Goal: Task Accomplishment & Management: Use online tool/utility

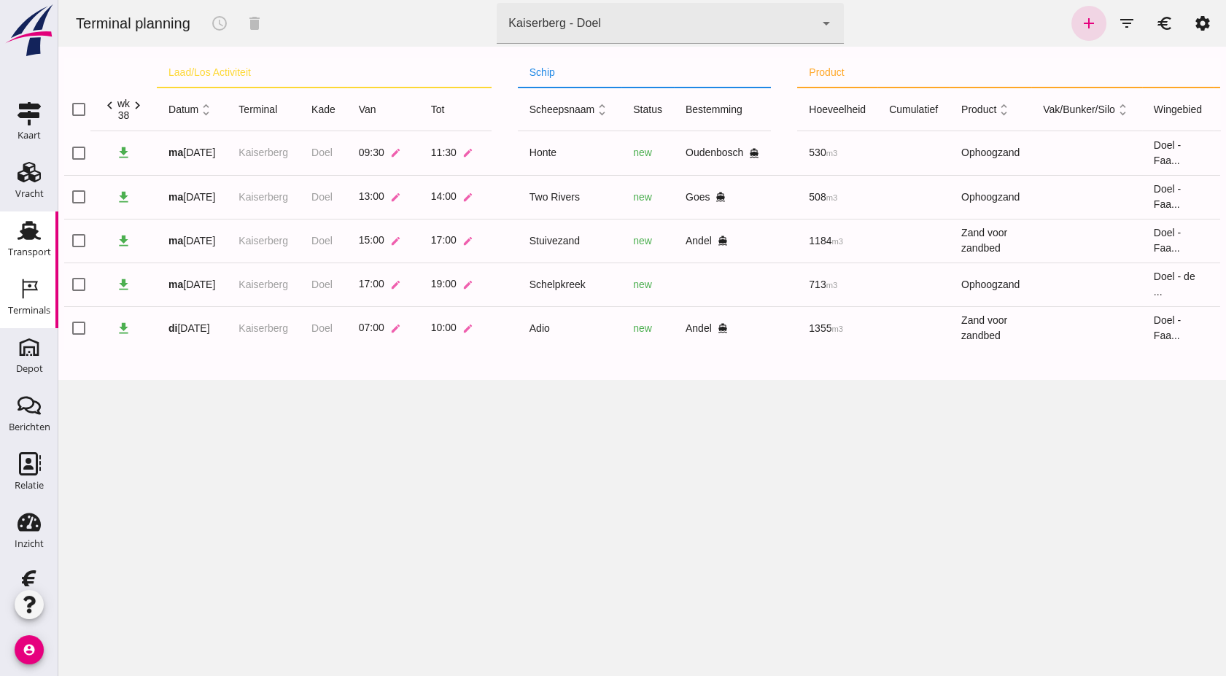
click at [22, 236] on use at bounding box center [29, 230] width 23 height 19
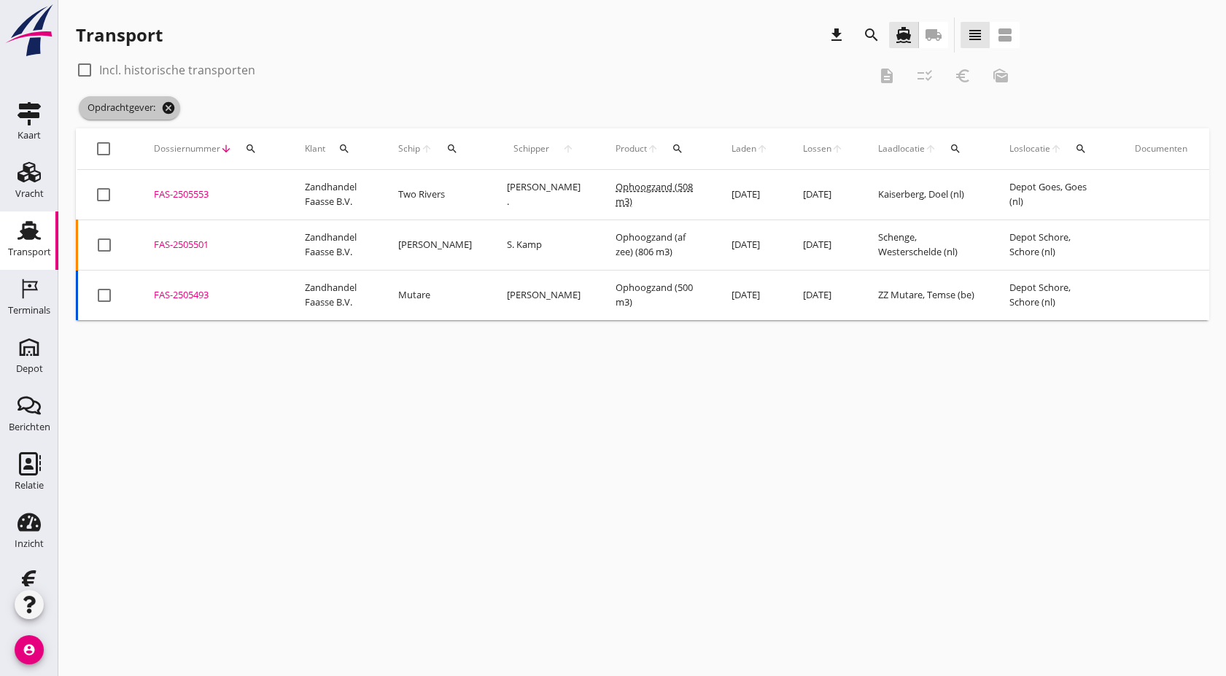
click at [169, 111] on icon "cancel" at bounding box center [168, 108] width 15 height 15
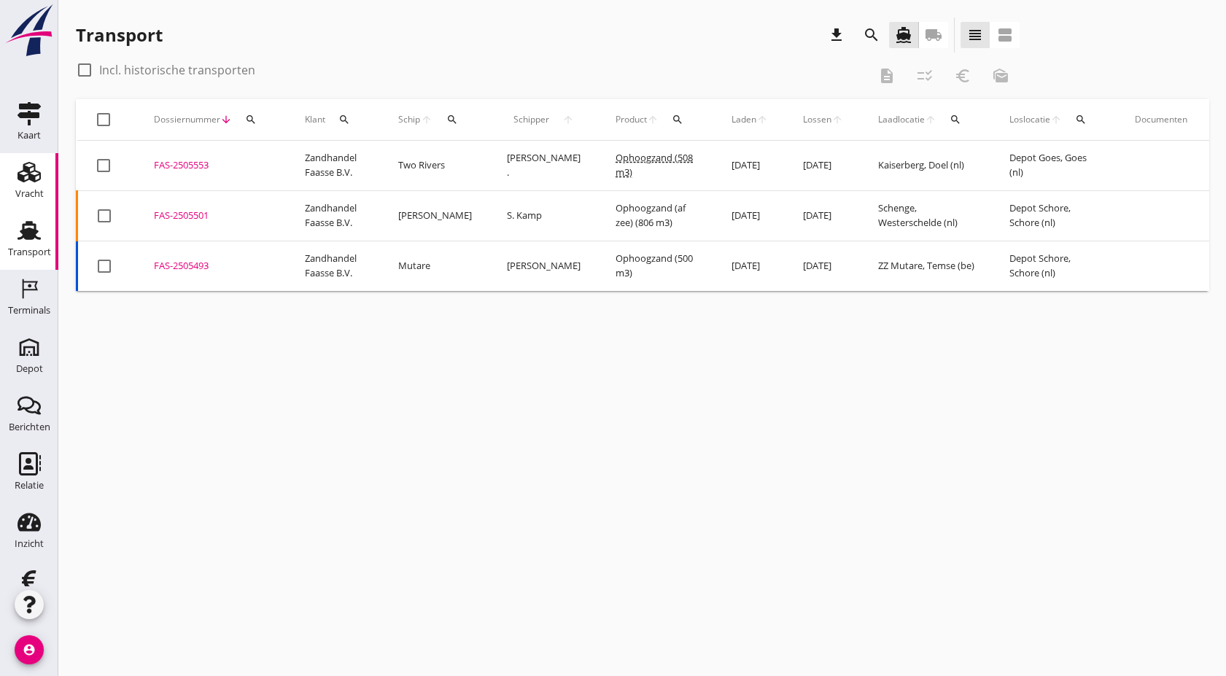
click at [22, 186] on div "Vracht" at bounding box center [29, 194] width 28 height 20
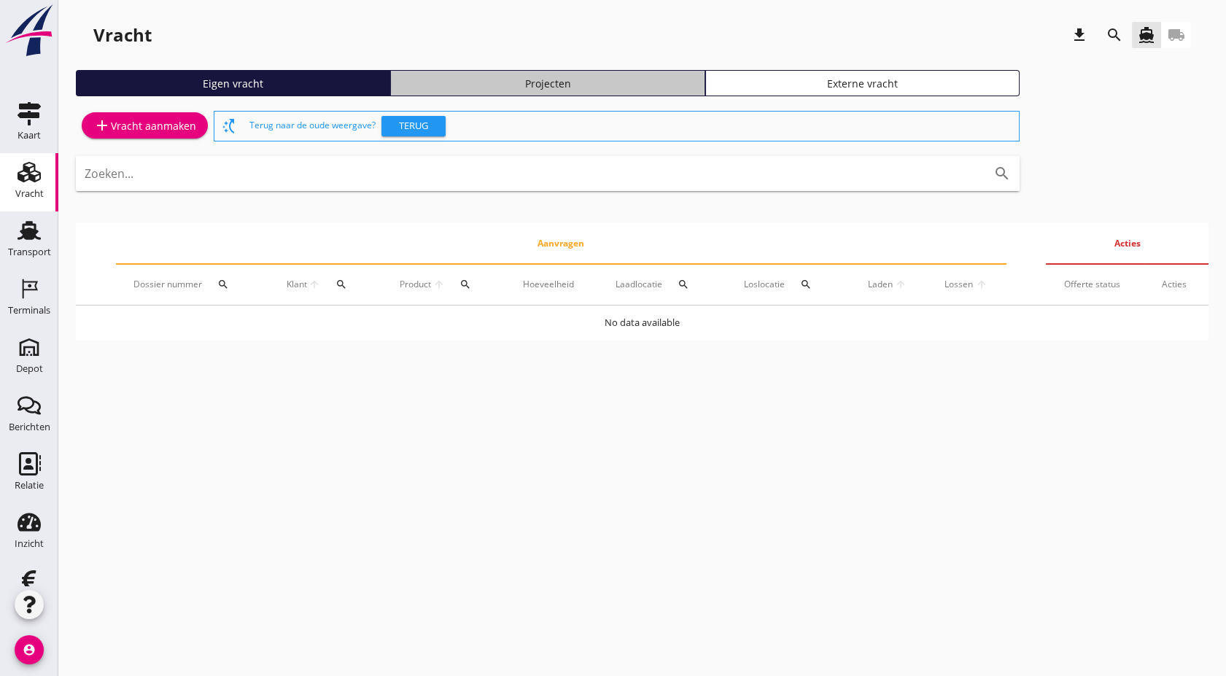
click at [634, 85] on div "Projecten" at bounding box center [547, 83] width 301 height 15
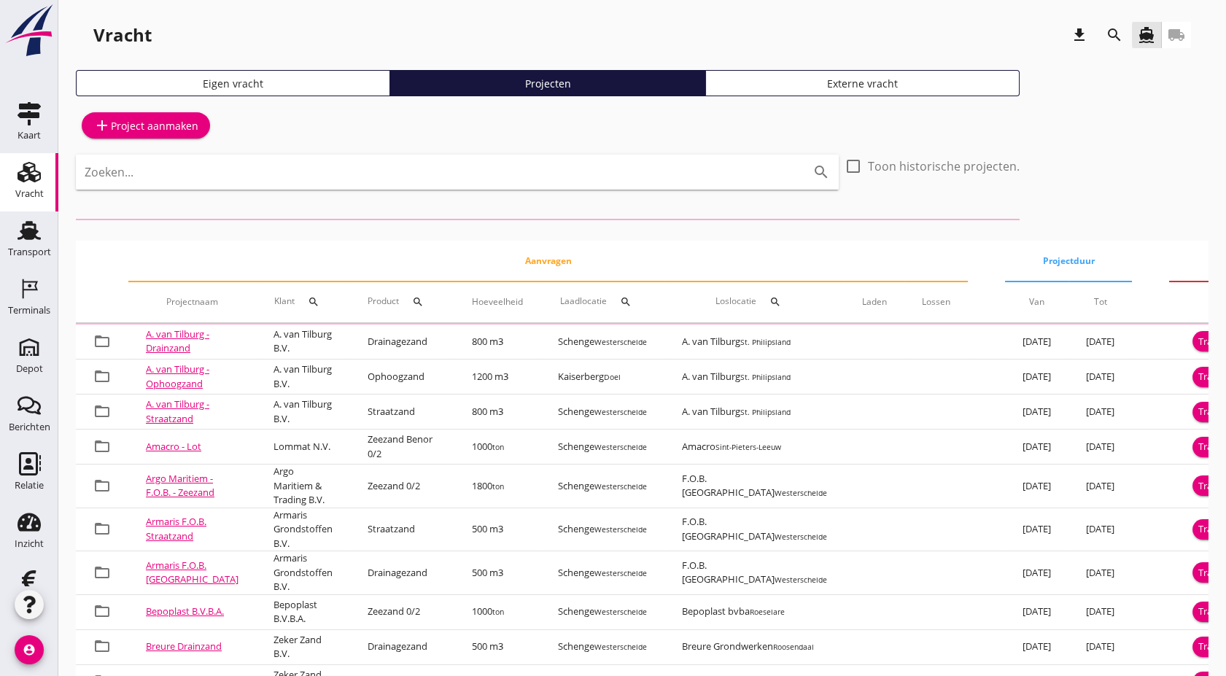
click at [1108, 44] on button "search" at bounding box center [1114, 35] width 26 height 26
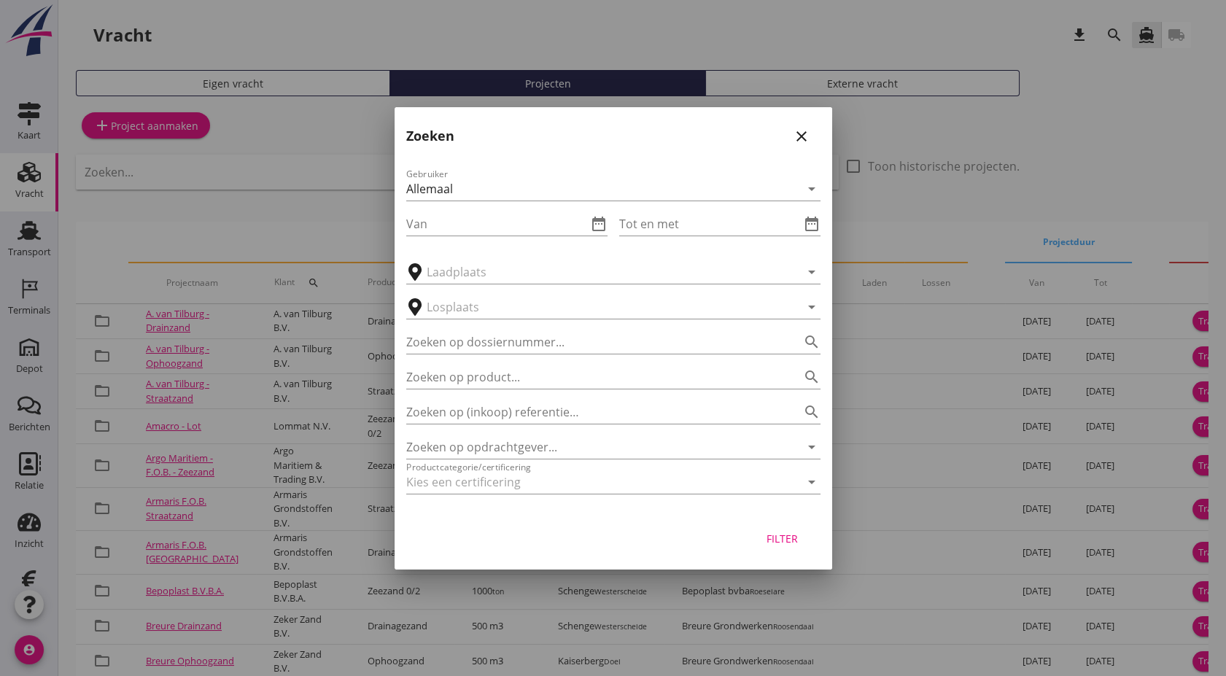
click at [570, 427] on div "Zoeken op opdrachtgever... arrow_drop_down" at bounding box center [613, 443] width 414 height 32
click at [549, 470] on div at bounding box center [592, 481] width 373 height 23
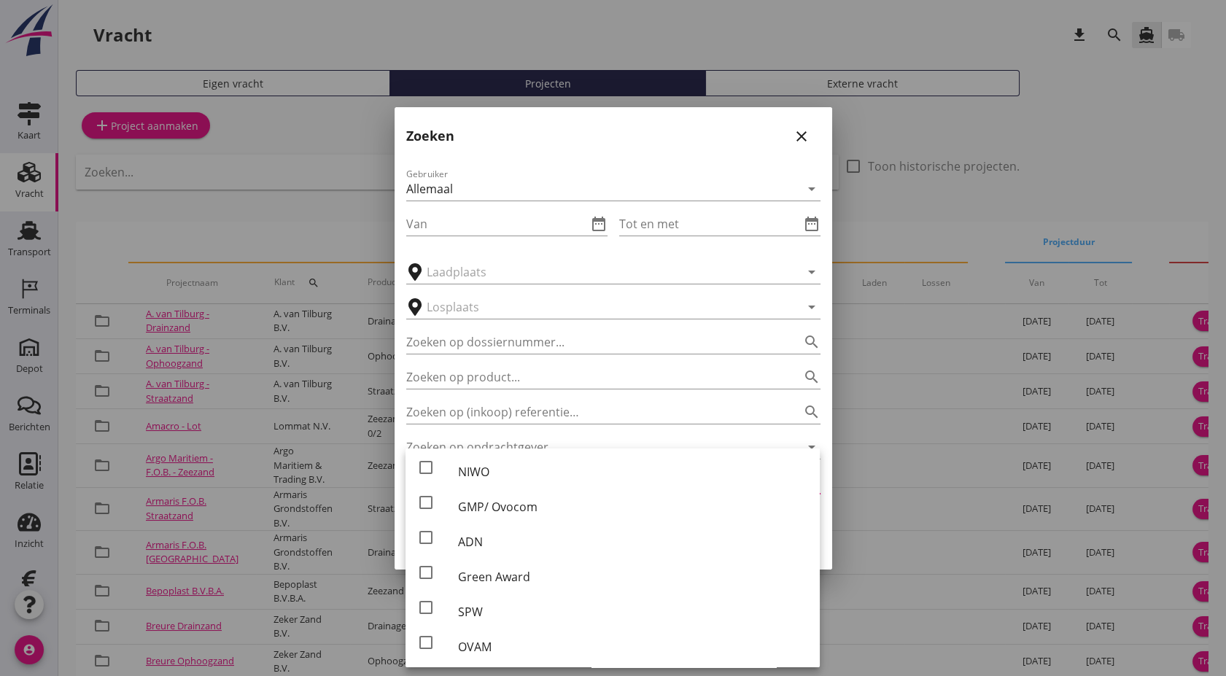
click at [570, 433] on div "Zoeken op opdrachtgever... arrow_drop_down" at bounding box center [613, 443] width 414 height 32
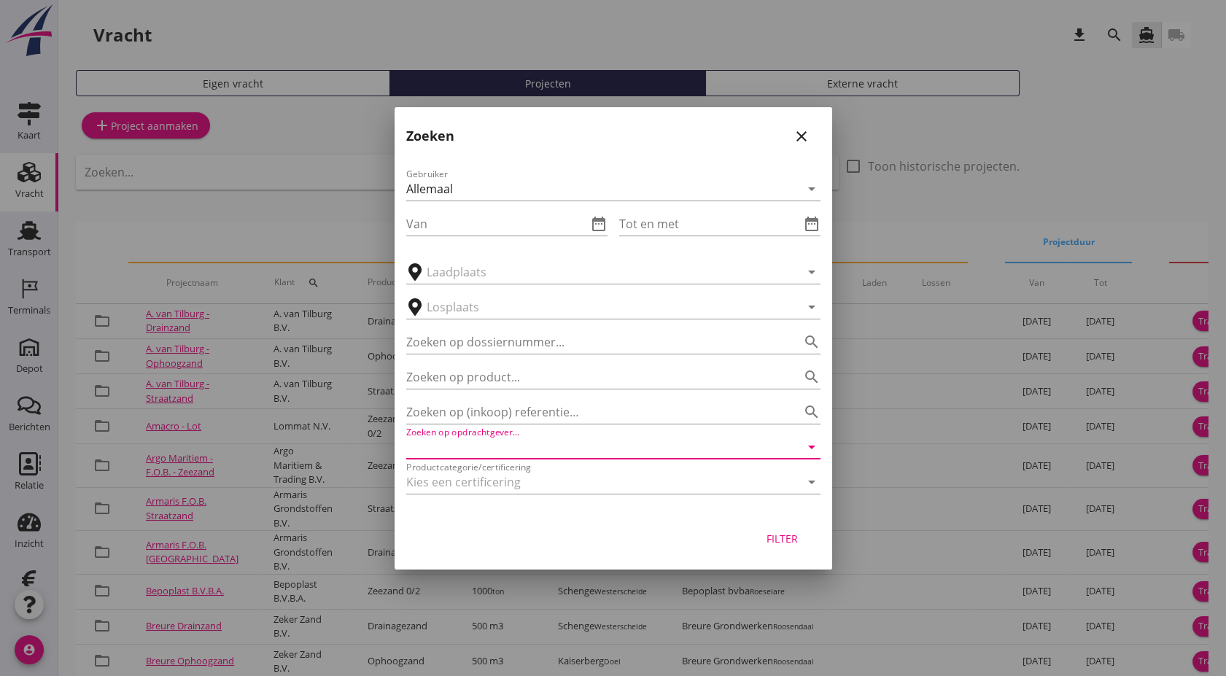
click at [564, 446] on input "Zoeken op opdrachtgever..." at bounding box center [592, 446] width 373 height 23
type input "a"
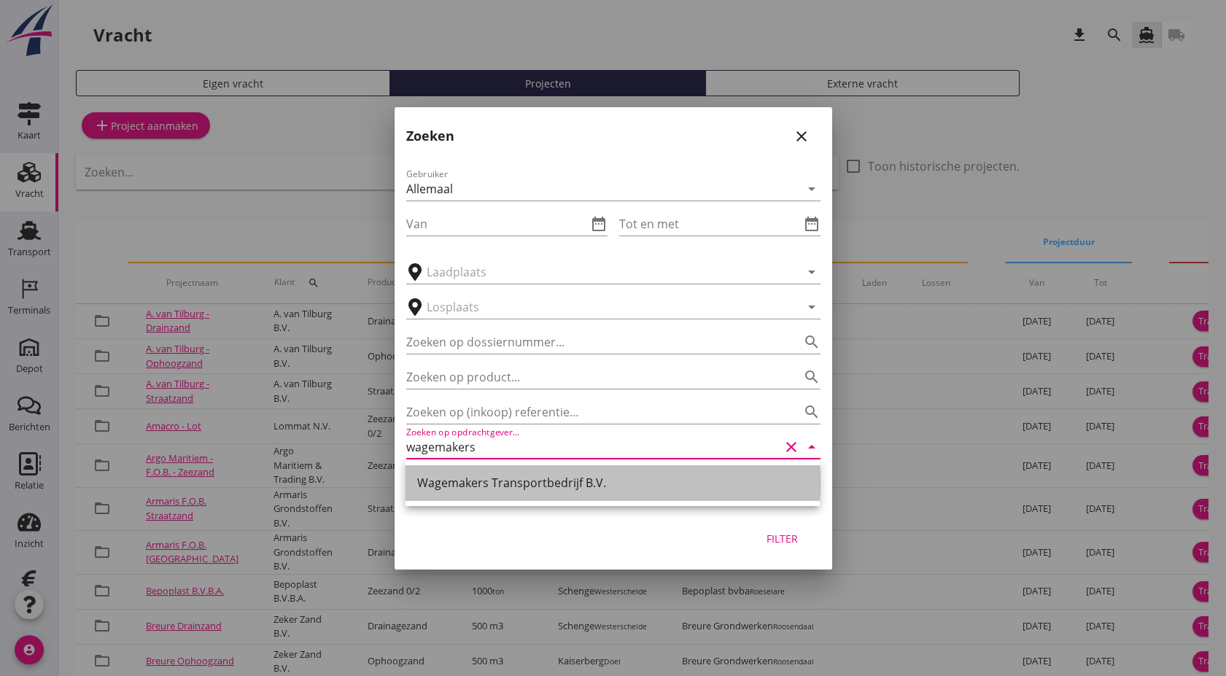
click at [545, 468] on div "Wagemakers Transportbedrijf B.V." at bounding box center [612, 482] width 391 height 35
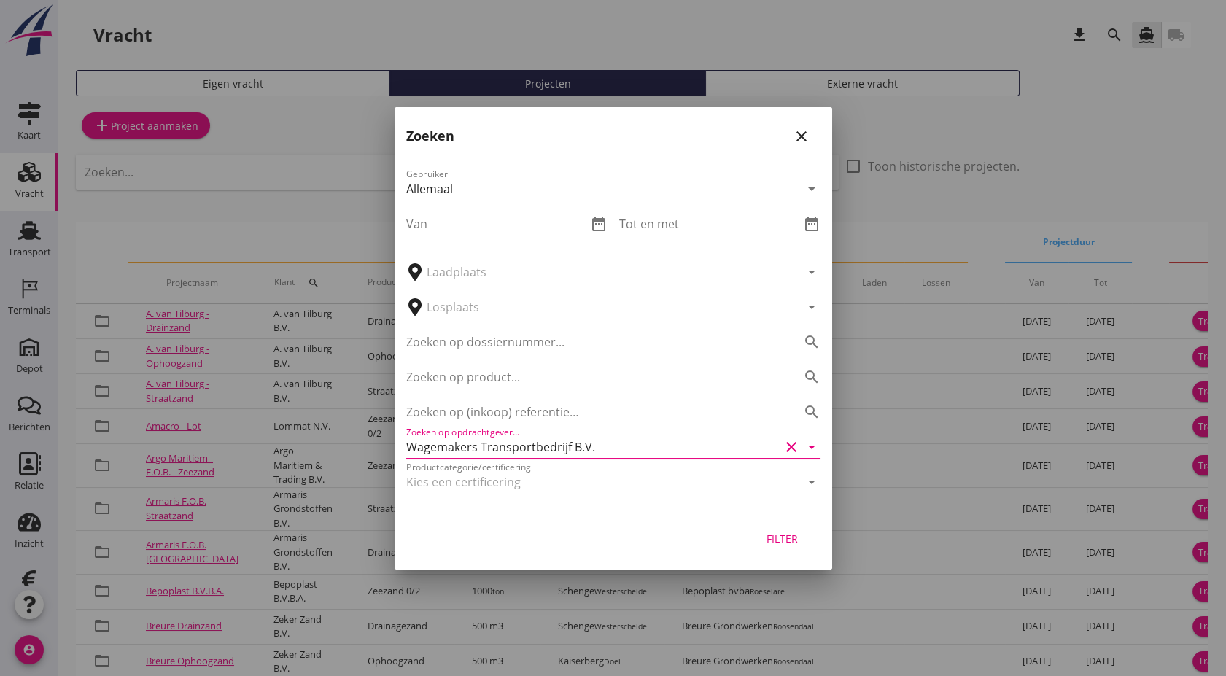
type input "Wagemakers Transportbedrijf B.V."
click at [782, 547] on button "Filter" at bounding box center [782, 539] width 64 height 26
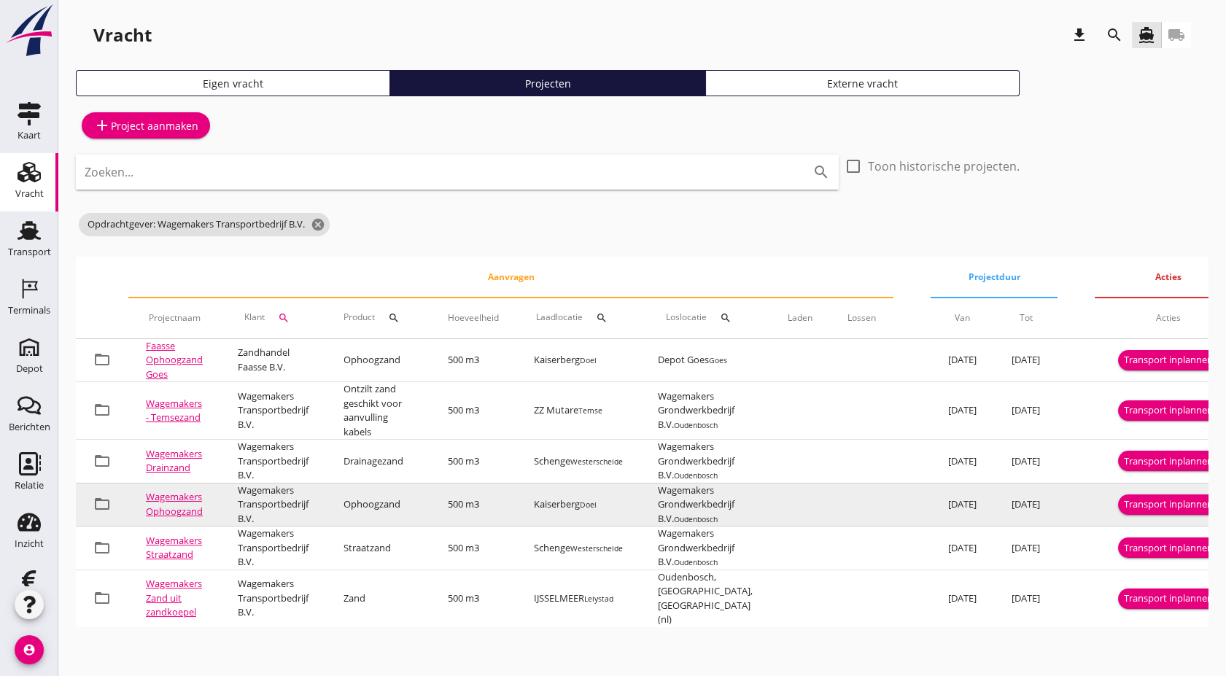
click at [1167, 503] on div "Transport inplannen" at bounding box center [1168, 504] width 89 height 15
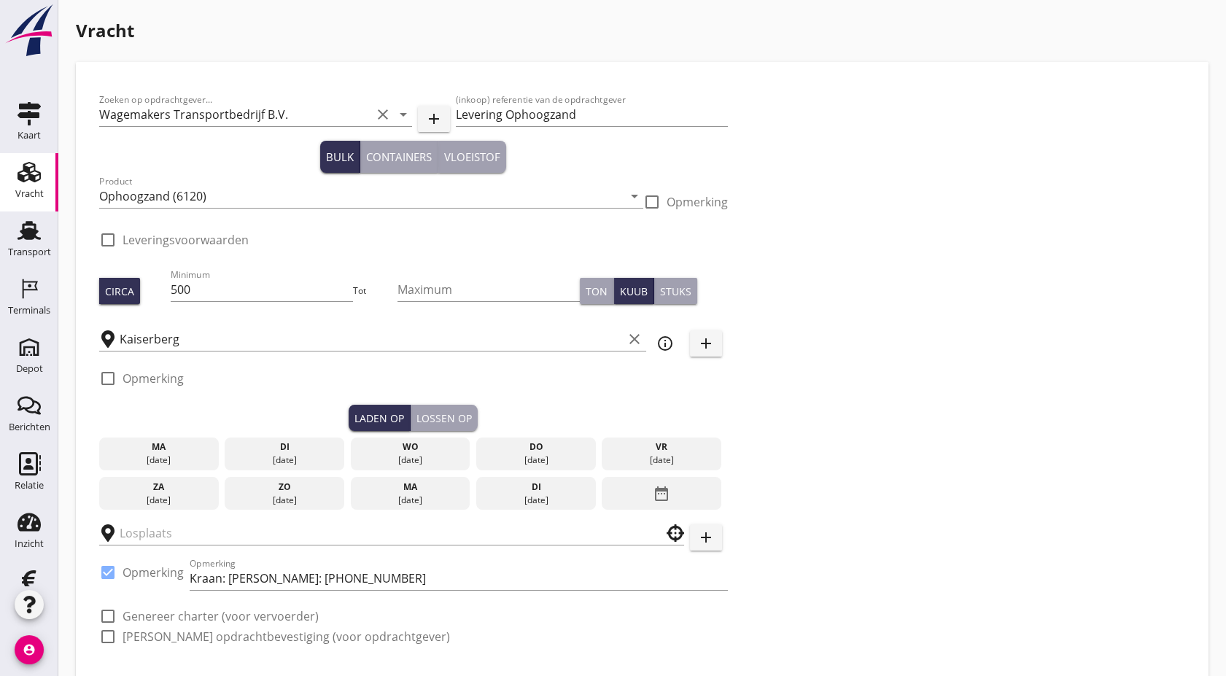
checkbox input "true"
type input "Wagemakers Grondwerkbedrijf B.V."
checkbox input "true"
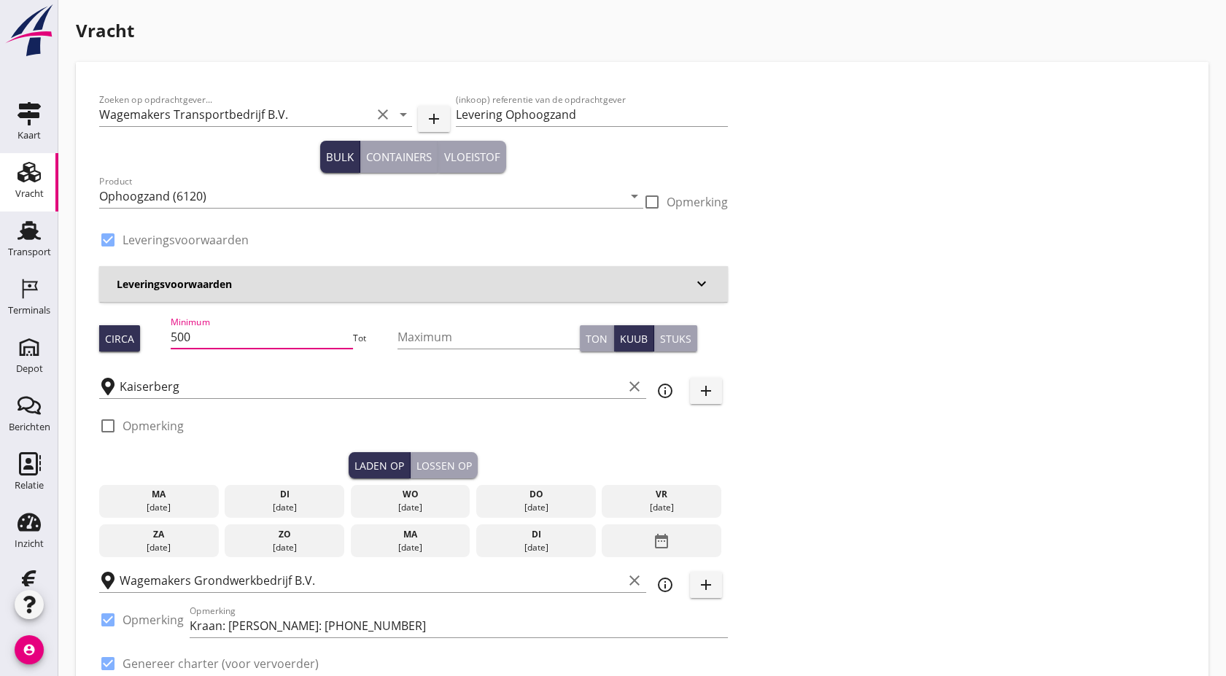
click at [238, 329] on input "500" at bounding box center [262, 336] width 182 height 23
type input "508"
click at [171, 510] on div "[DATE]" at bounding box center [159, 507] width 112 height 13
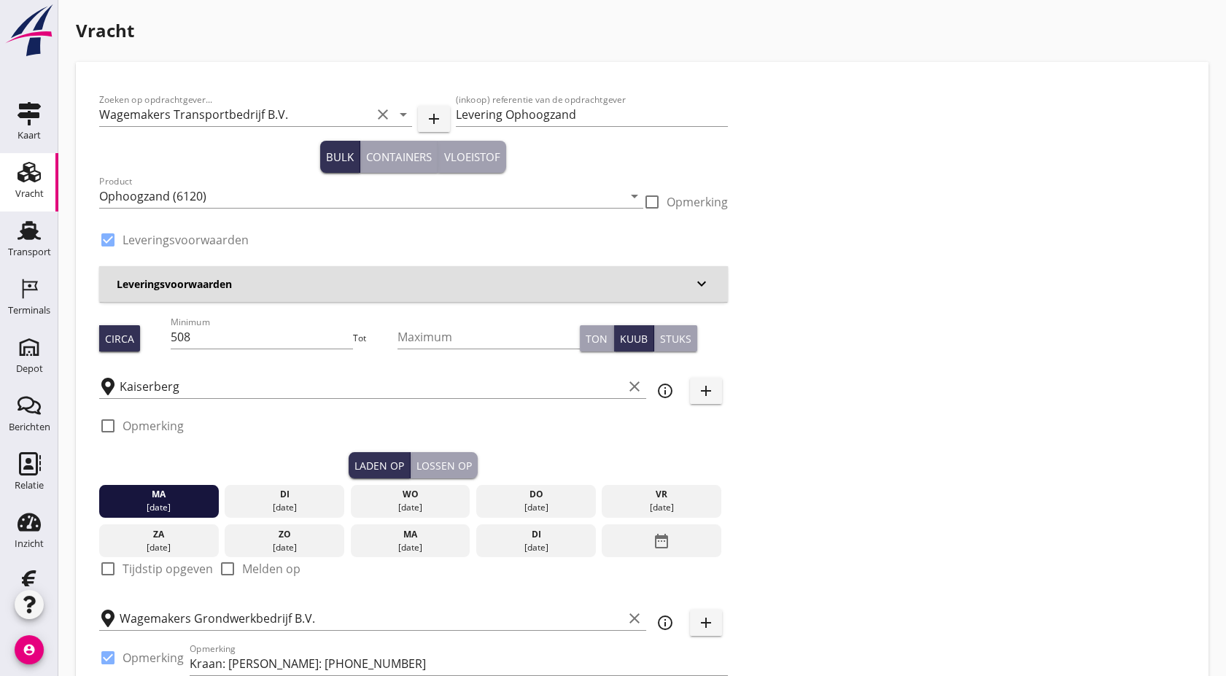
click at [427, 465] on div "Lossen op" at bounding box center [443, 465] width 55 height 15
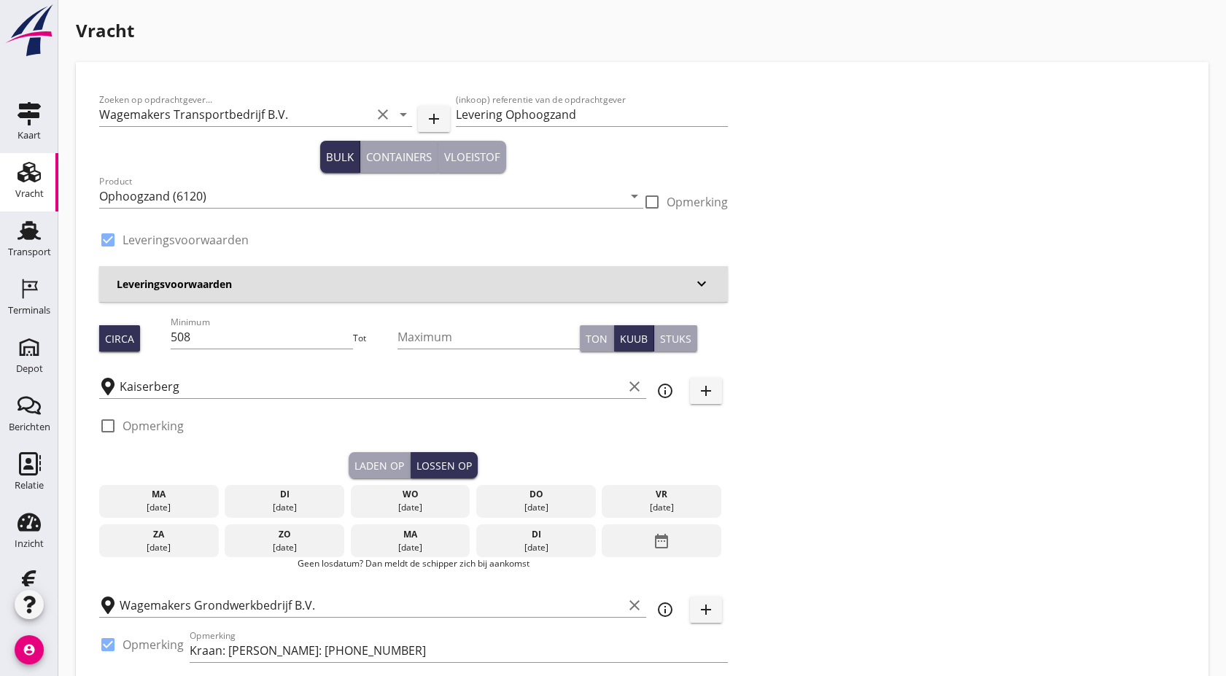
click at [273, 506] on div "[DATE]" at bounding box center [284, 507] width 112 height 13
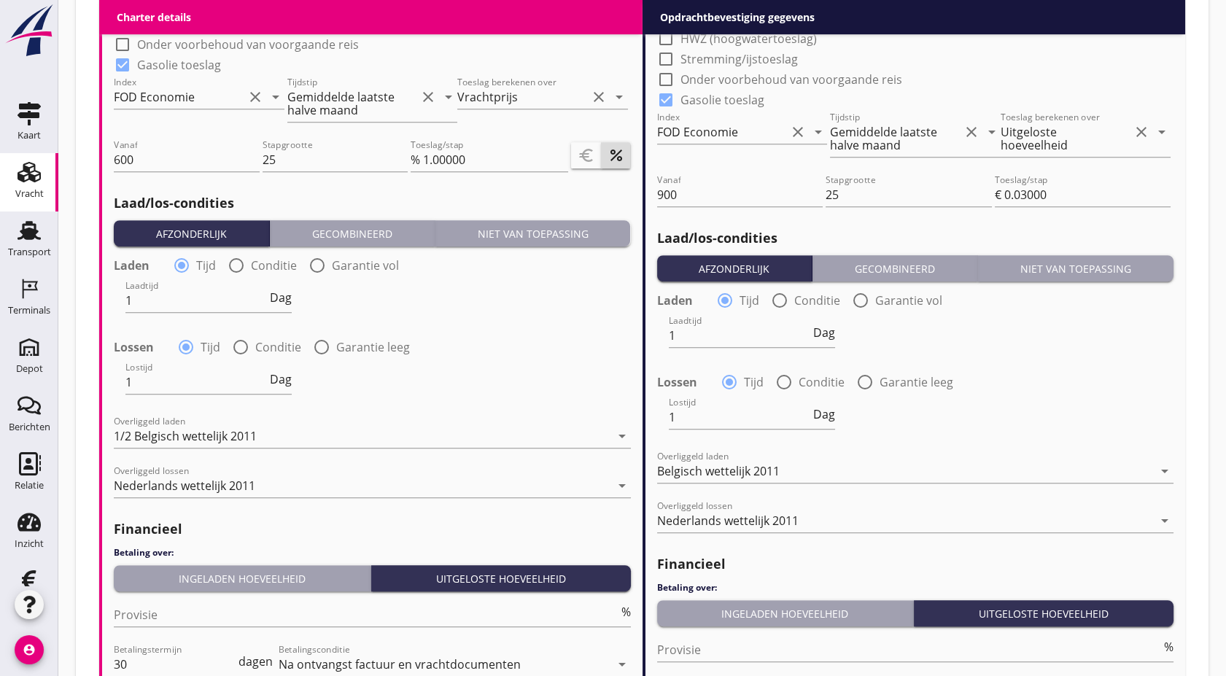
scroll to position [1696, 0]
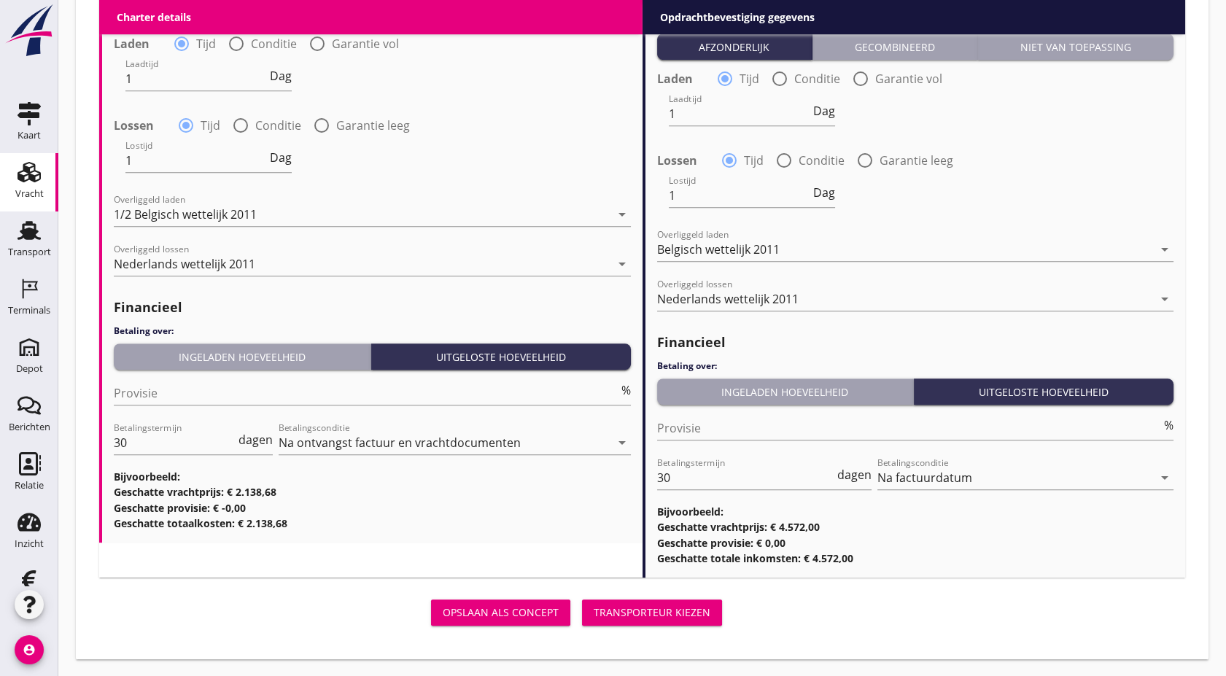
click at [670, 619] on div "Transporteur kiezen" at bounding box center [652, 612] width 117 height 15
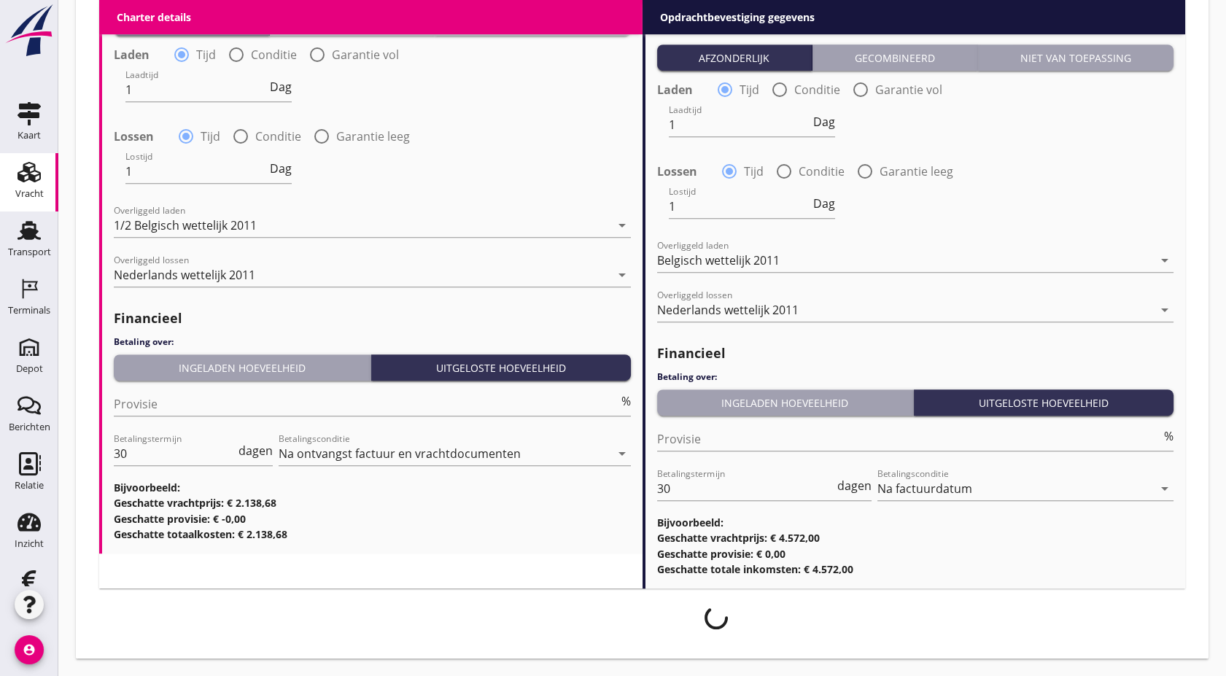
scroll to position [1685, 0]
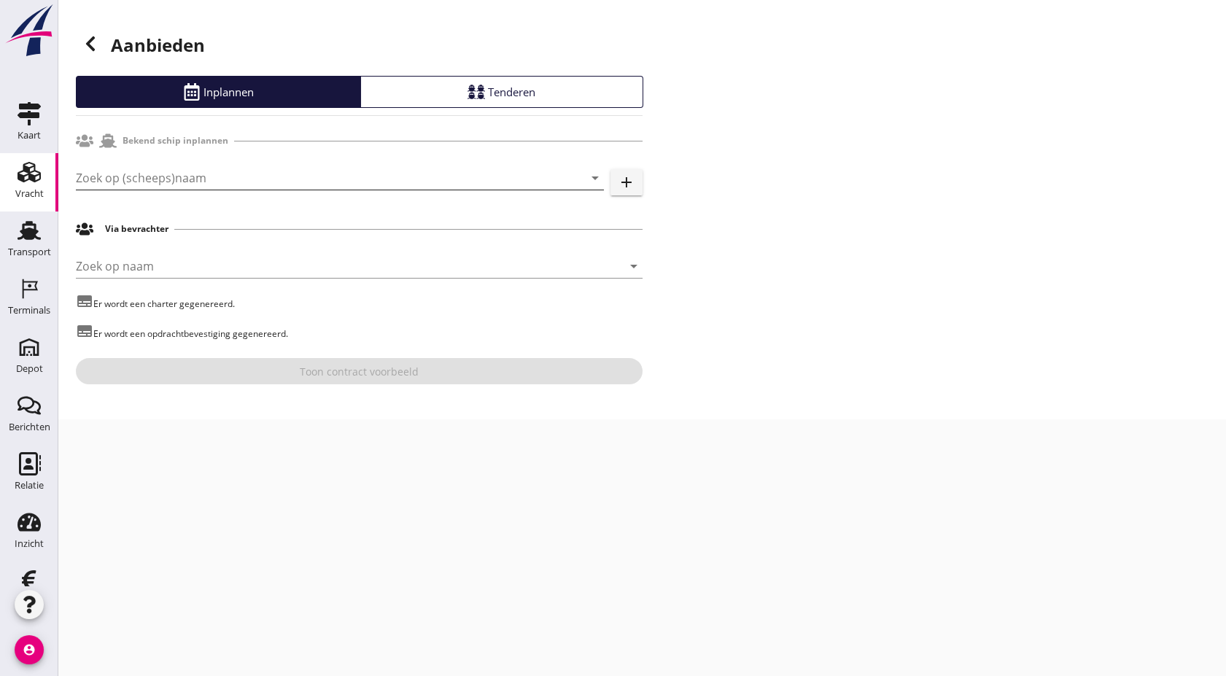
click at [260, 179] on input "Zoek op (scheeps)naam" at bounding box center [319, 177] width 487 height 23
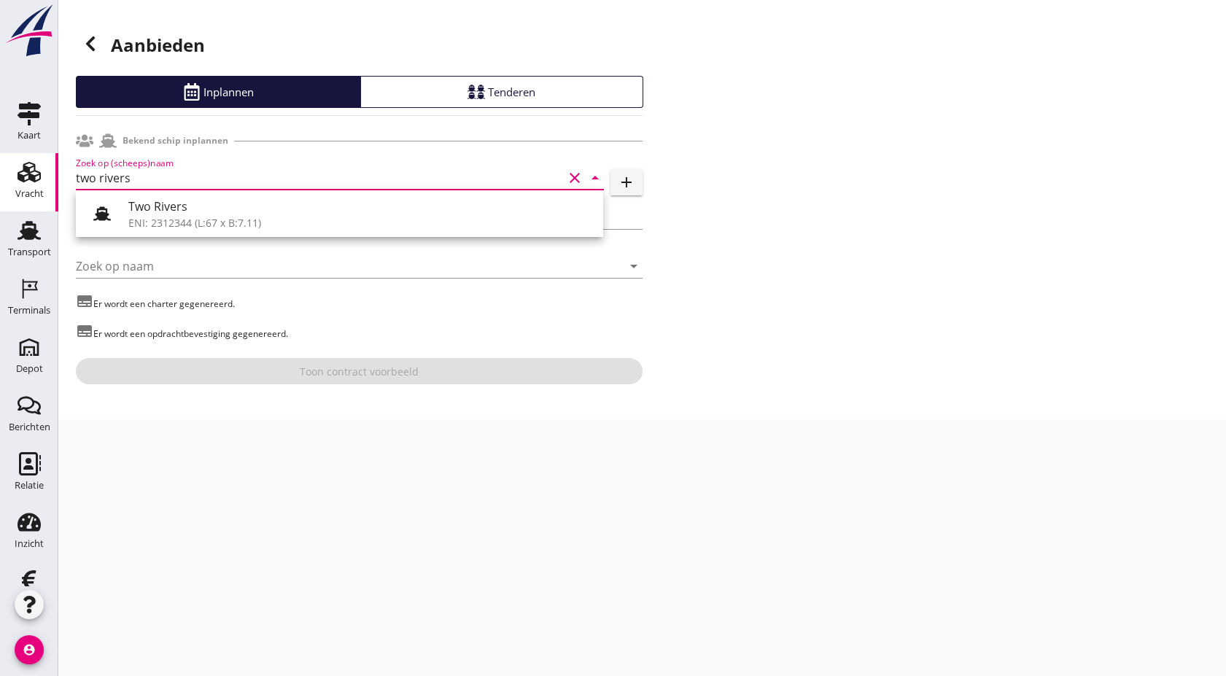
click at [199, 193] on div "Two Rivers ENI: 2312344 (L:67 x B:7.11)" at bounding box center [339, 213] width 527 height 47
click at [204, 218] on div "ENI: 2312344 (L:67 x B:7.11)" at bounding box center [359, 222] width 463 height 15
type input "Two Rivers"
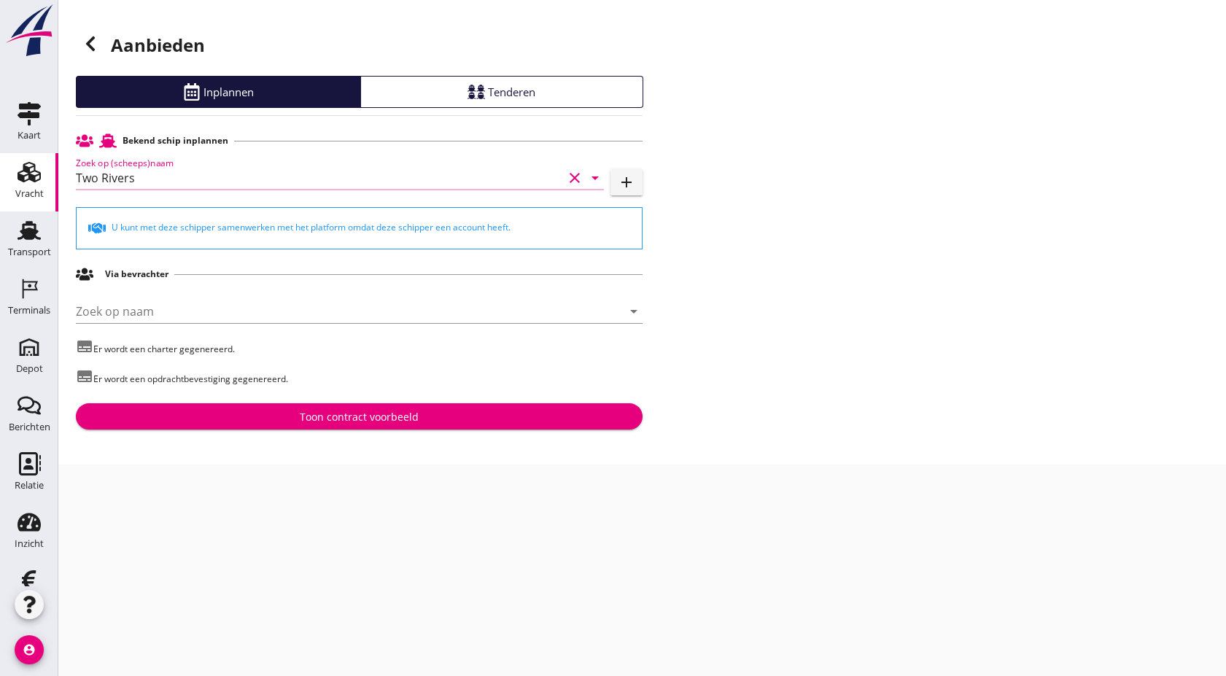
click at [295, 409] on div "Toon contract voorbeeld" at bounding box center [359, 416] width 543 height 15
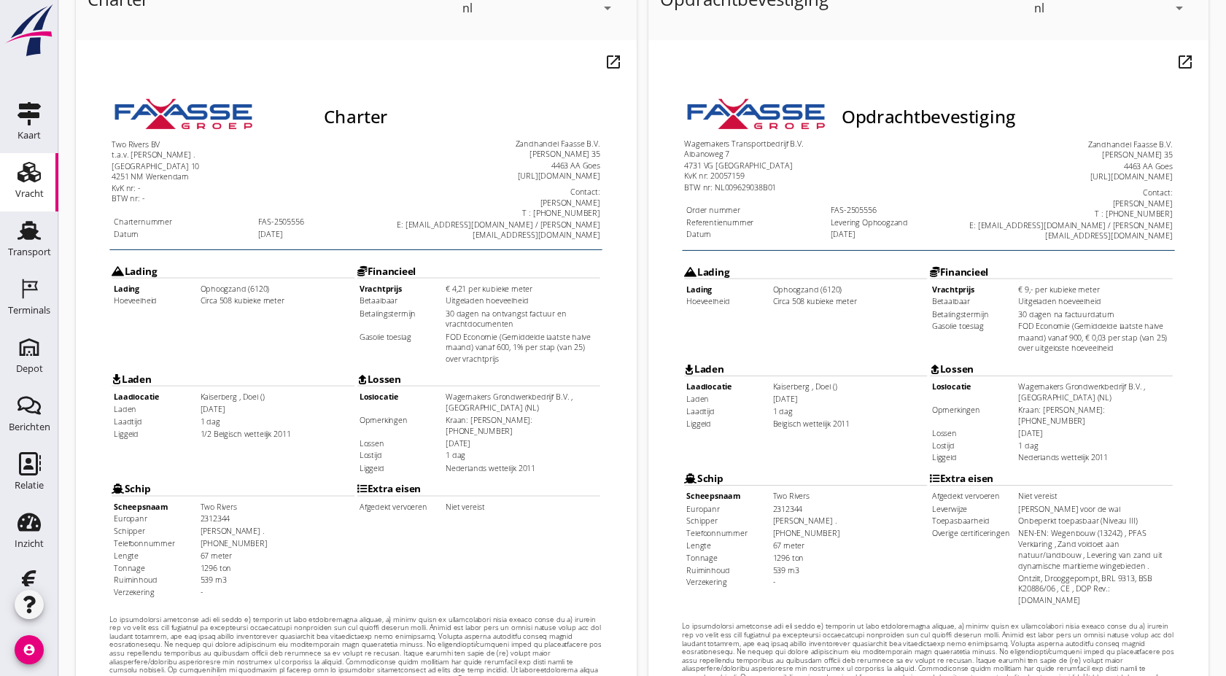
scroll to position [377, 0]
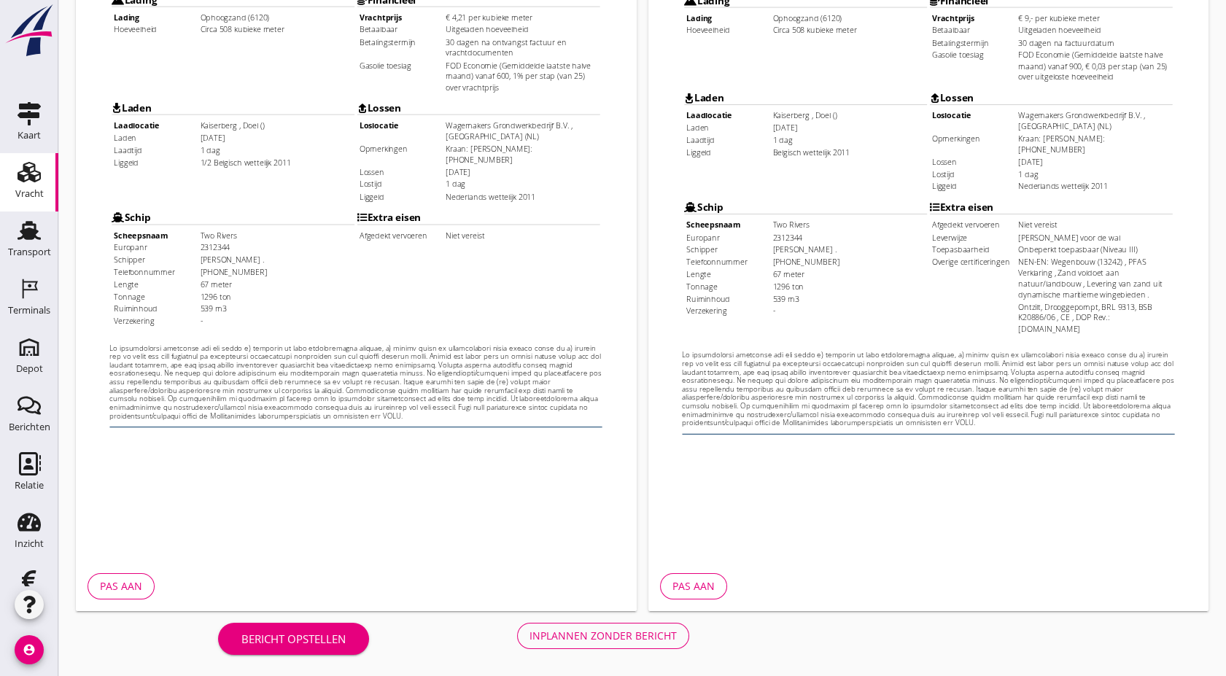
click at [575, 634] on div "Inplannen zonder bericht" at bounding box center [602, 635] width 147 height 15
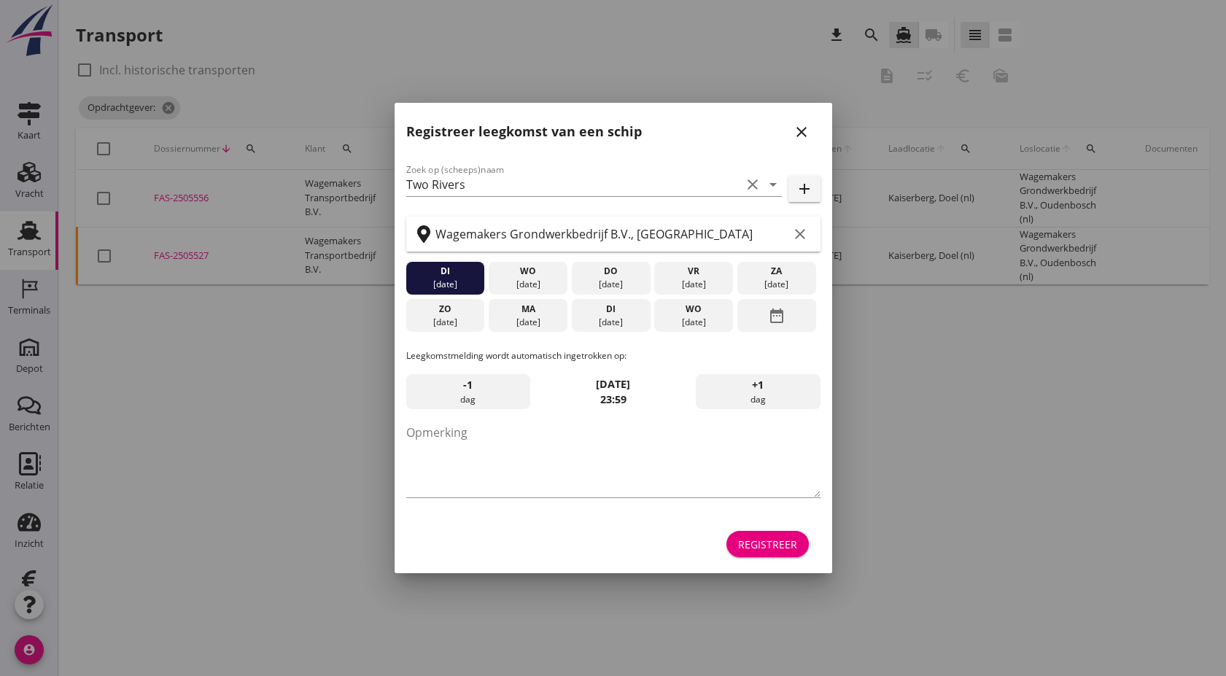
click at [801, 134] on icon "close" at bounding box center [802, 132] width 18 height 18
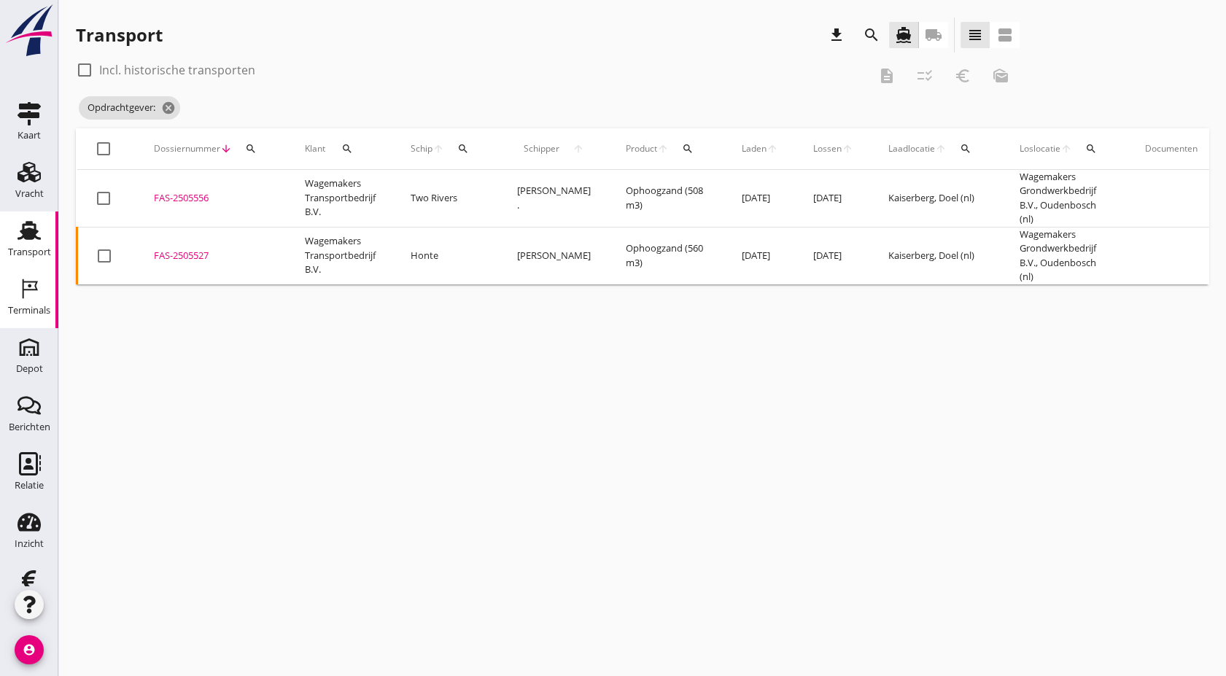
drag, startPoint x: 801, startPoint y: 135, endPoint x: 25, endPoint y: 312, distance: 796.6
click at [25, 312] on div "Terminals" at bounding box center [29, 310] width 42 height 9
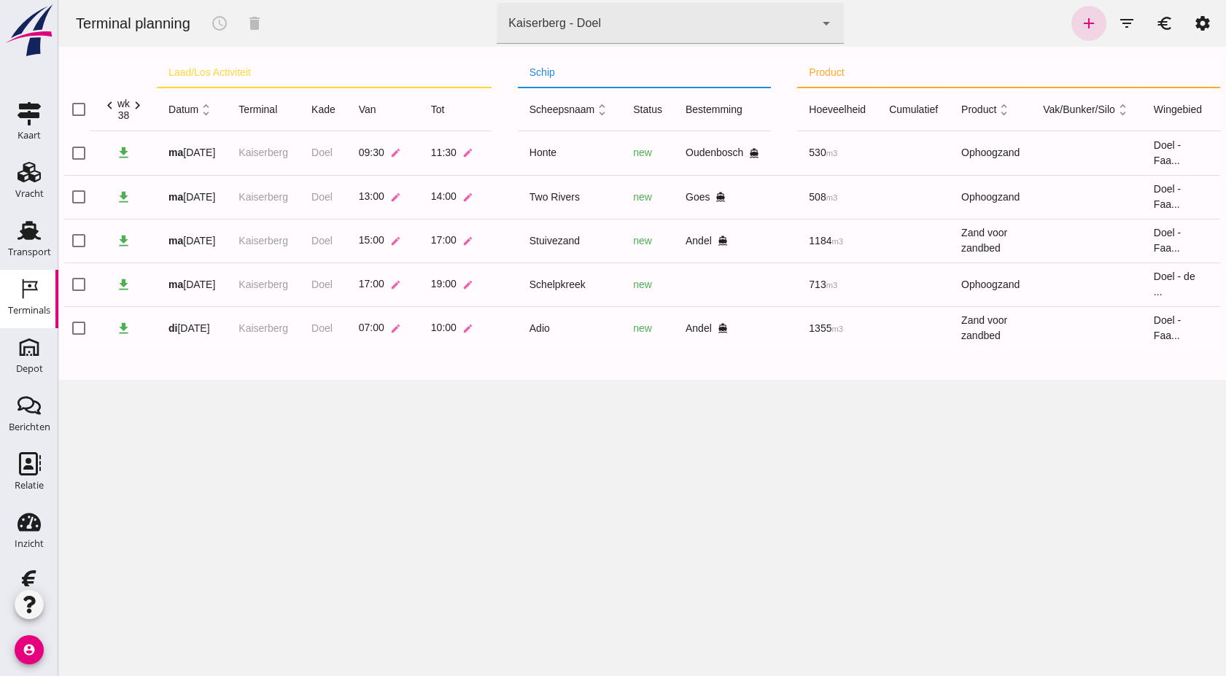
scroll to position [0, 228]
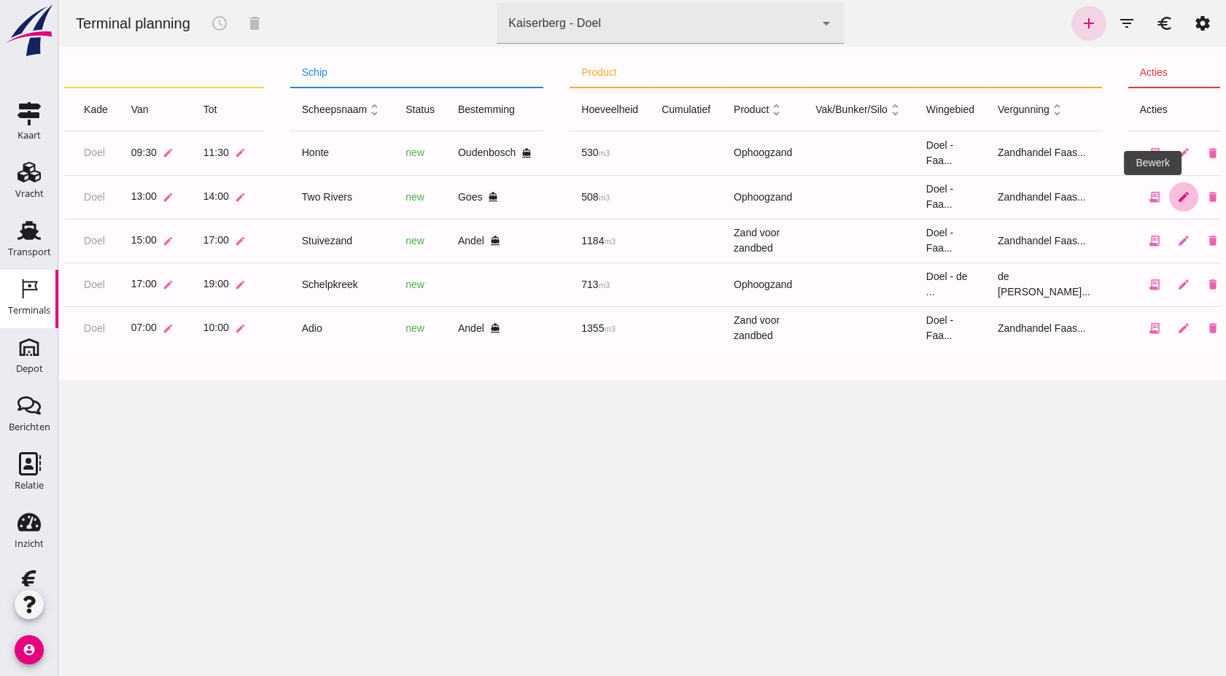
click at [1177, 201] on icon "edit" at bounding box center [1183, 196] width 13 height 13
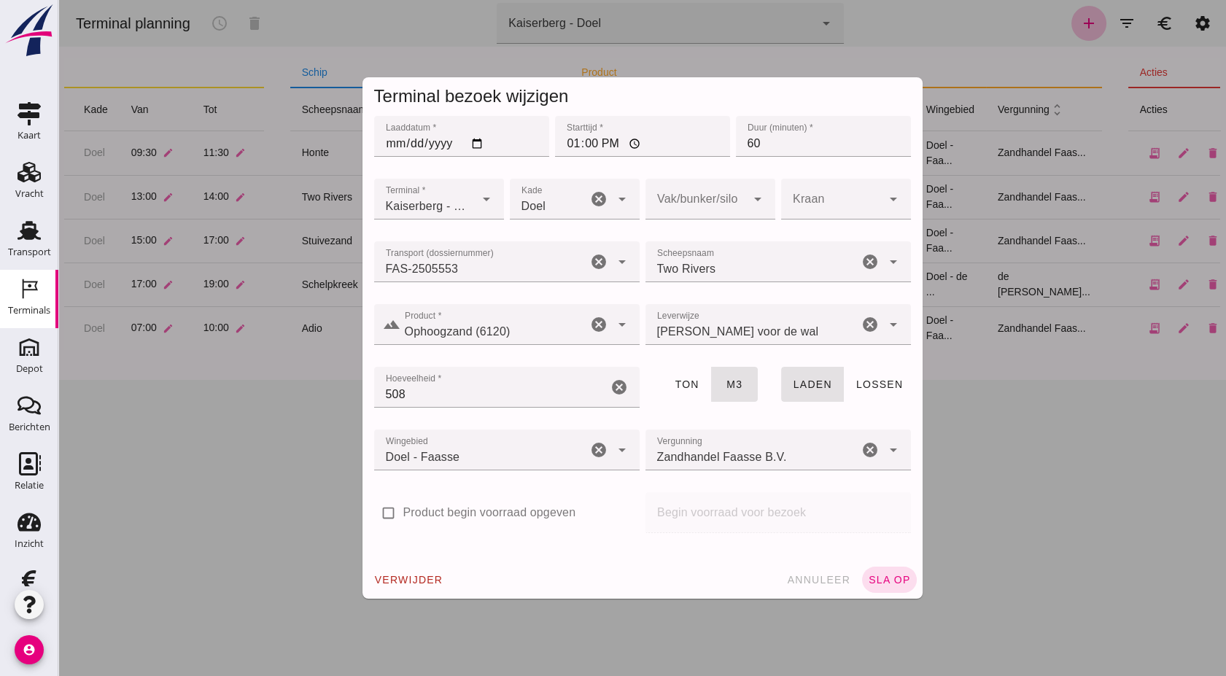
click at [532, 263] on input "Transport (dossiernummer)" at bounding box center [480, 269] width 213 height 18
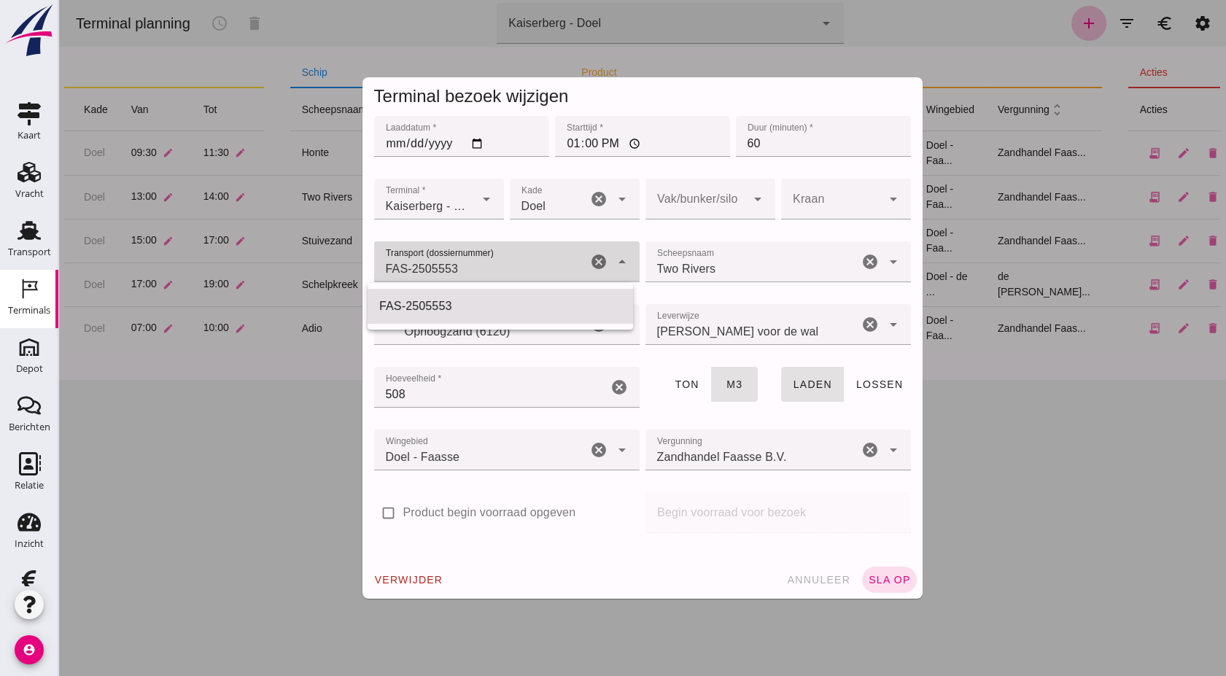
click at [532, 263] on input "FAS-2505553" at bounding box center [480, 269] width 213 height 18
click at [512, 273] on input "FAS-2505556" at bounding box center [480, 269] width 213 height 18
click at [489, 306] on div "FAS-2505556" at bounding box center [500, 307] width 242 height 18
type input "FAS-2505556"
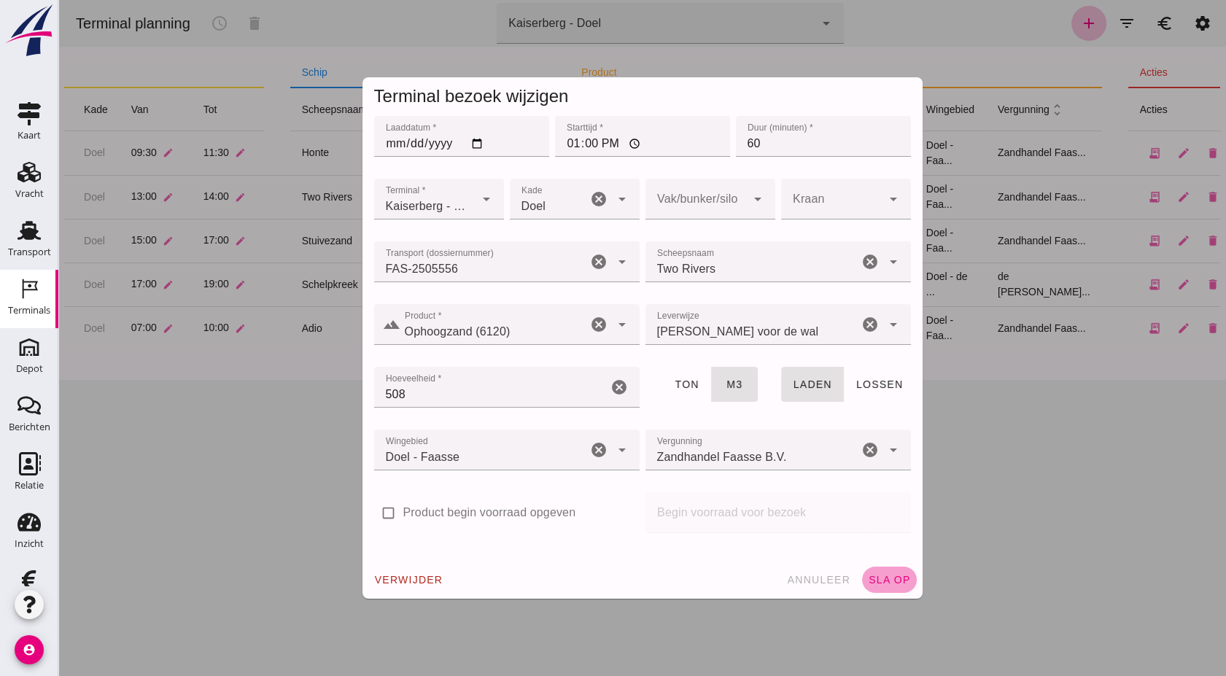
click at [887, 586] on button "sla op" at bounding box center [889, 580] width 55 height 26
